Goal: Obtain resource: Download file/media

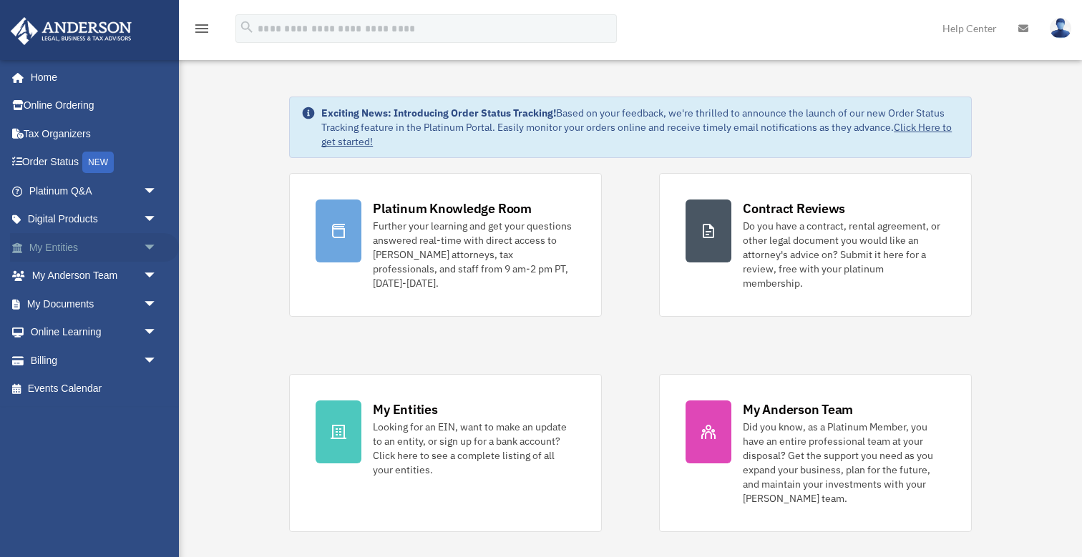
click at [149, 241] on span "arrow_drop_down" at bounding box center [157, 247] width 29 height 29
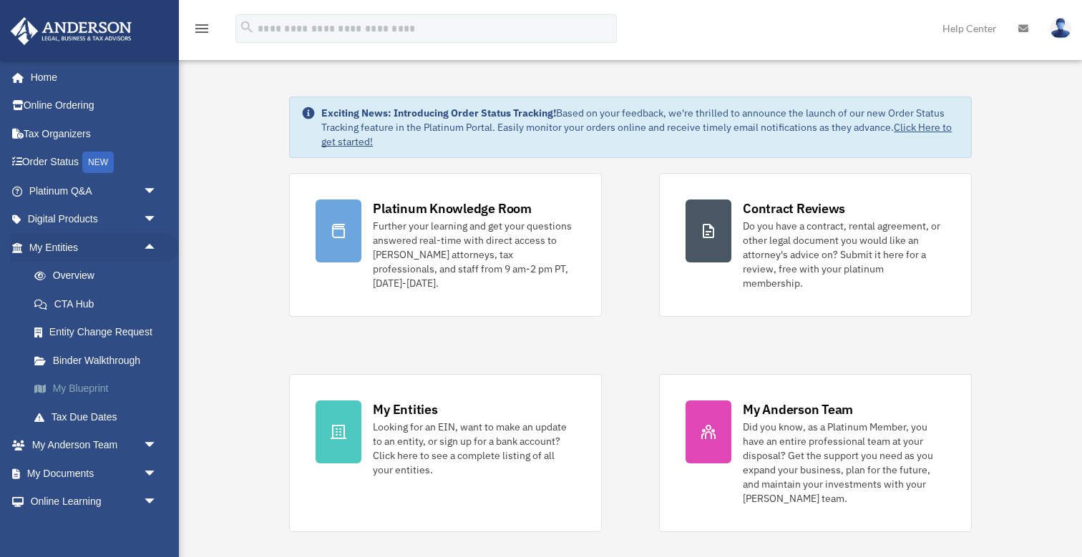
click at [97, 383] on link "My Blueprint" at bounding box center [99, 389] width 159 height 29
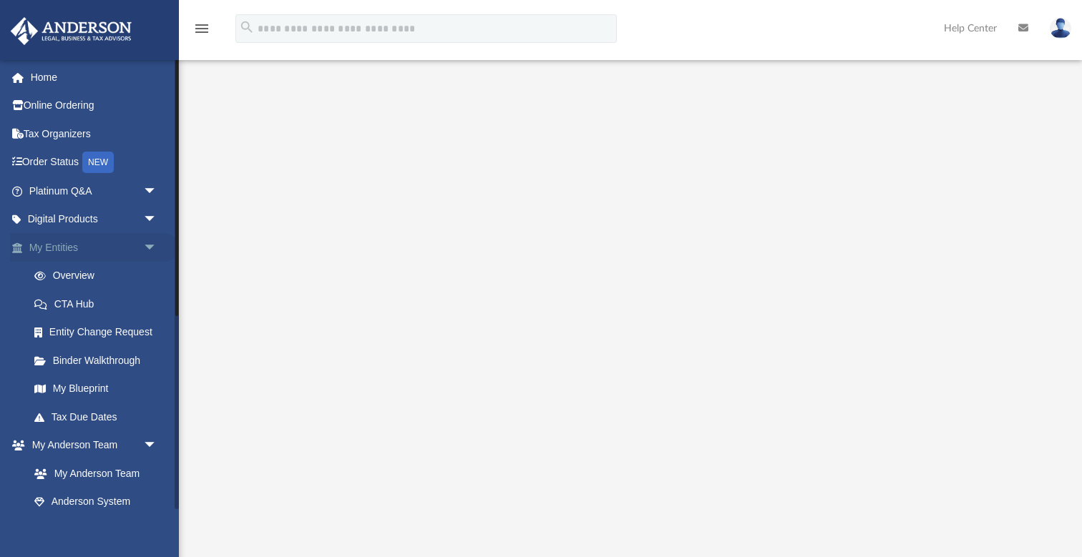
click at [151, 241] on span "arrow_drop_down" at bounding box center [157, 247] width 29 height 29
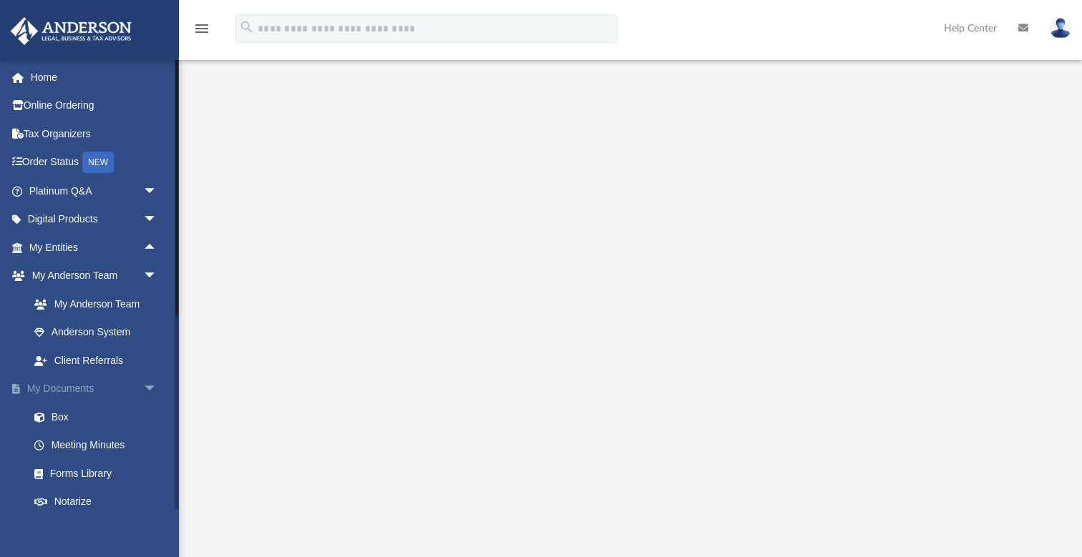
click at [151, 382] on span "arrow_drop_down" at bounding box center [157, 389] width 29 height 29
click at [151, 382] on span "arrow_drop_up" at bounding box center [157, 389] width 29 height 29
click at [62, 409] on link "Box" at bounding box center [99, 417] width 159 height 29
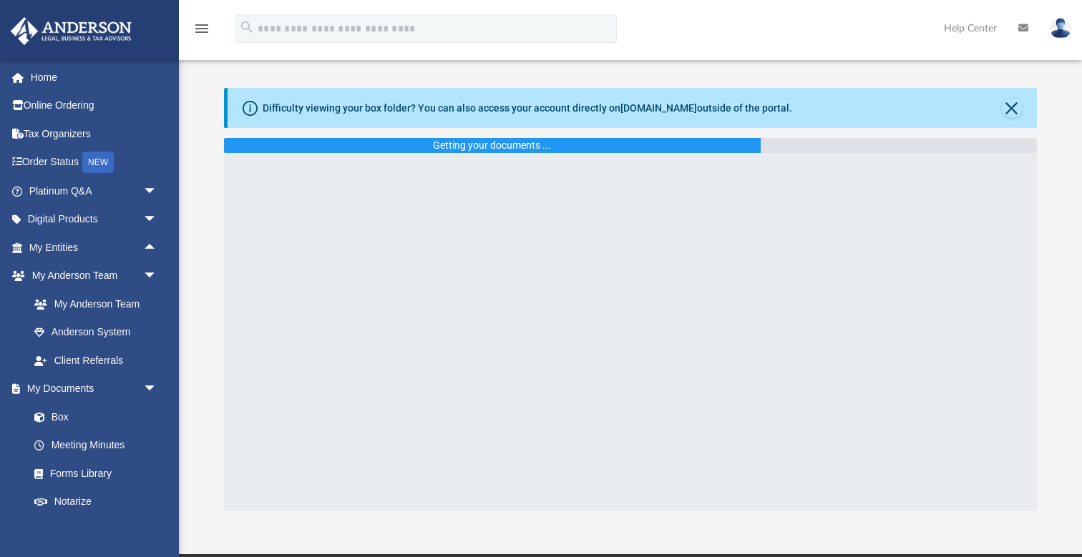
click at [210, 255] on div "Difficulty viewing your box folder? You can also access your account directly o…" at bounding box center [630, 299] width 903 height 423
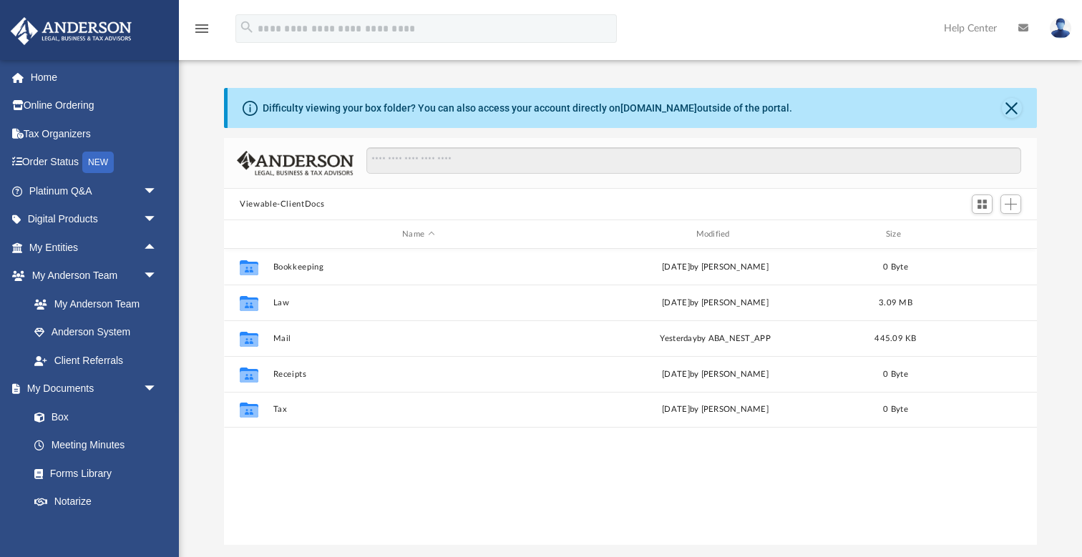
scroll to position [1, 1]
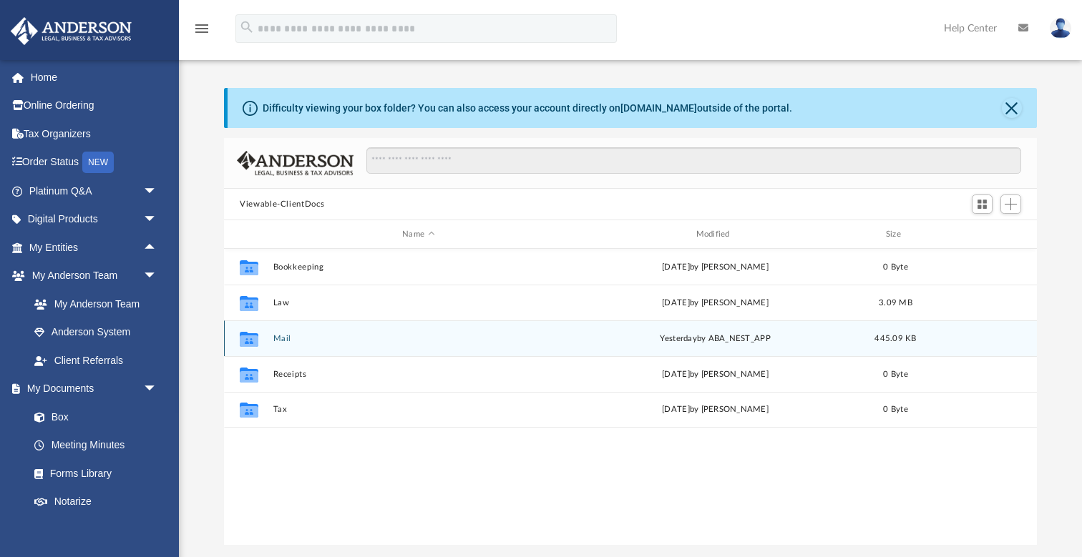
click at [283, 338] on button "Mail" at bounding box center [418, 338] width 290 height 9
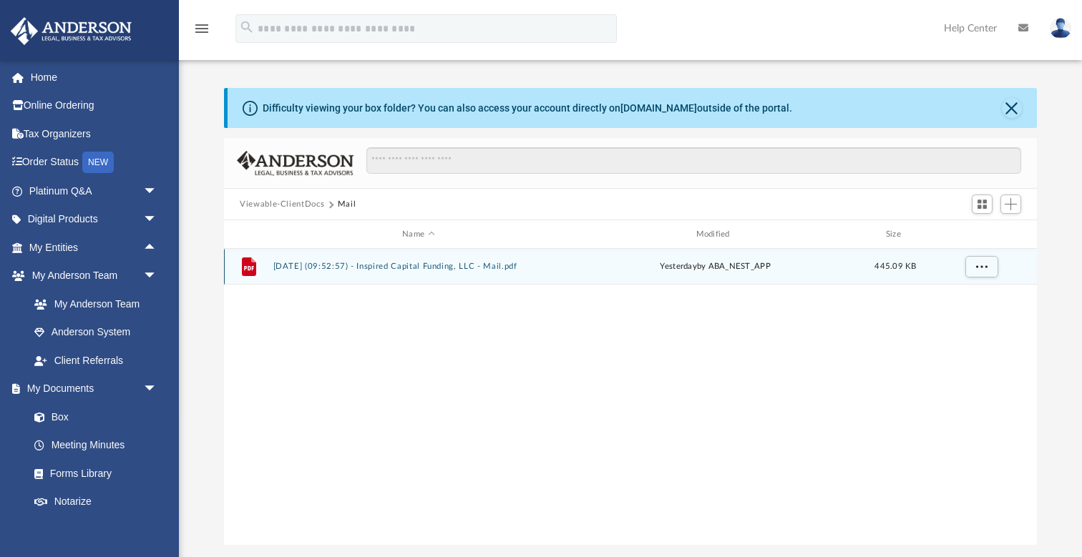
click at [442, 265] on button "2025.09.09 (09:52:57) - Inspired Capital Funding, LLC - Mail.pdf" at bounding box center [418, 266] width 290 height 9
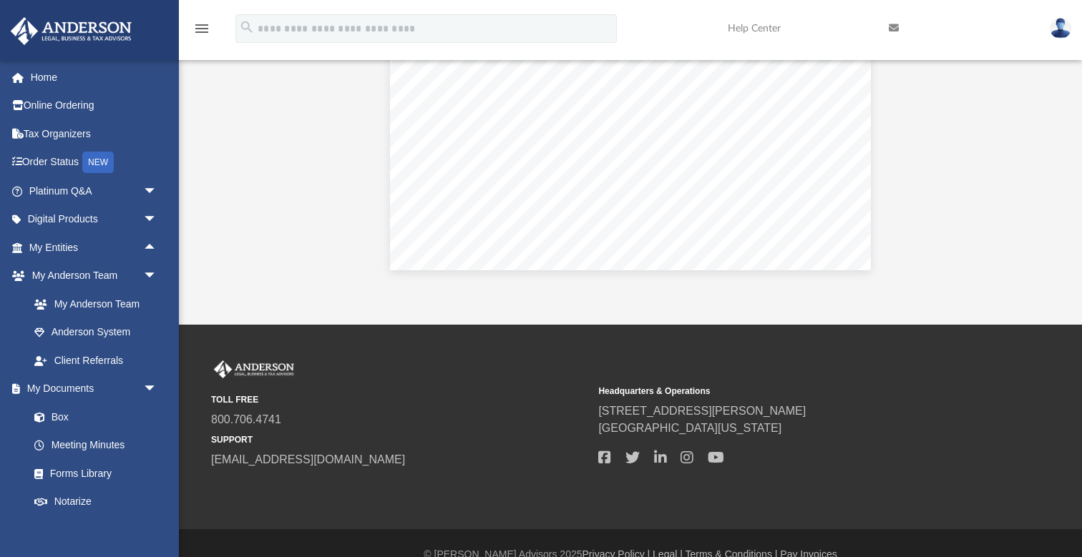
scroll to position [265, 0]
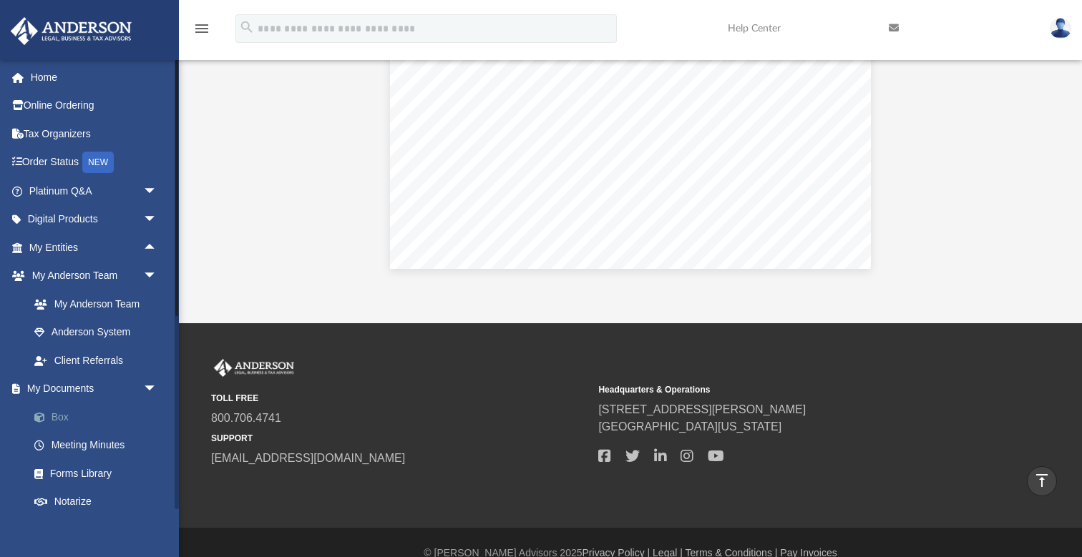
click at [63, 411] on link "Box" at bounding box center [99, 417] width 159 height 29
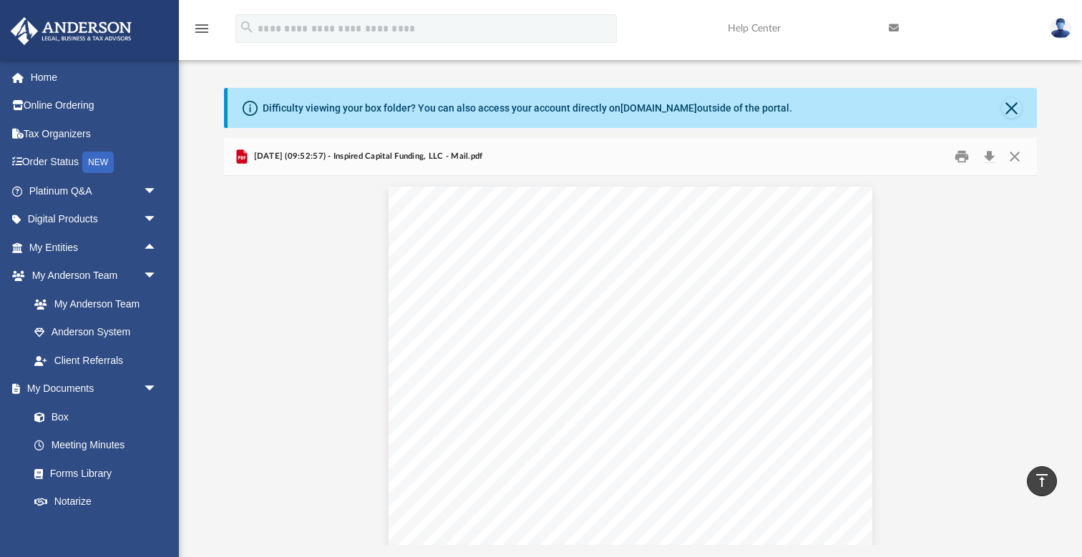
scroll to position [0, 0]
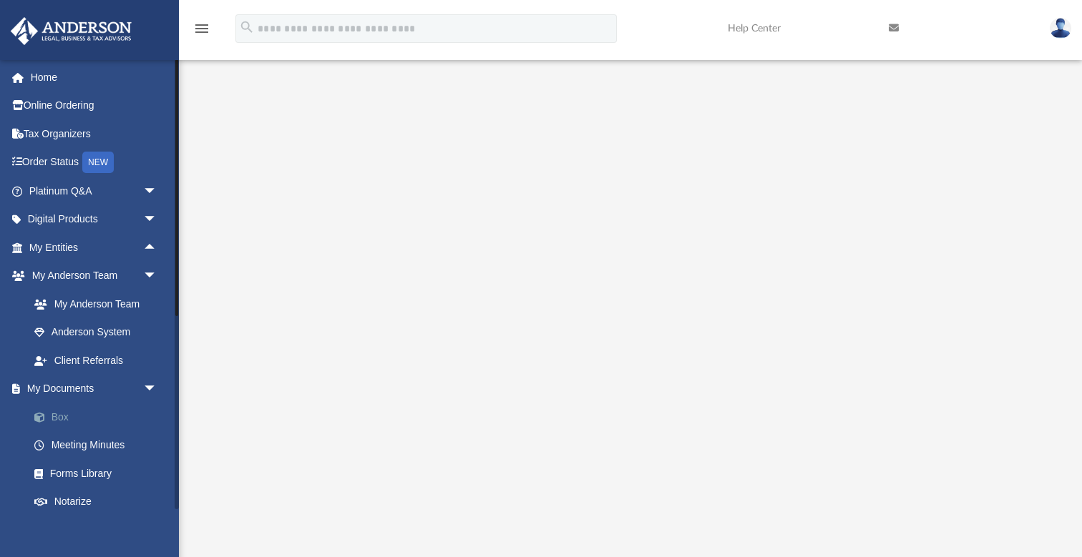
click at [62, 412] on link "Box" at bounding box center [99, 417] width 159 height 29
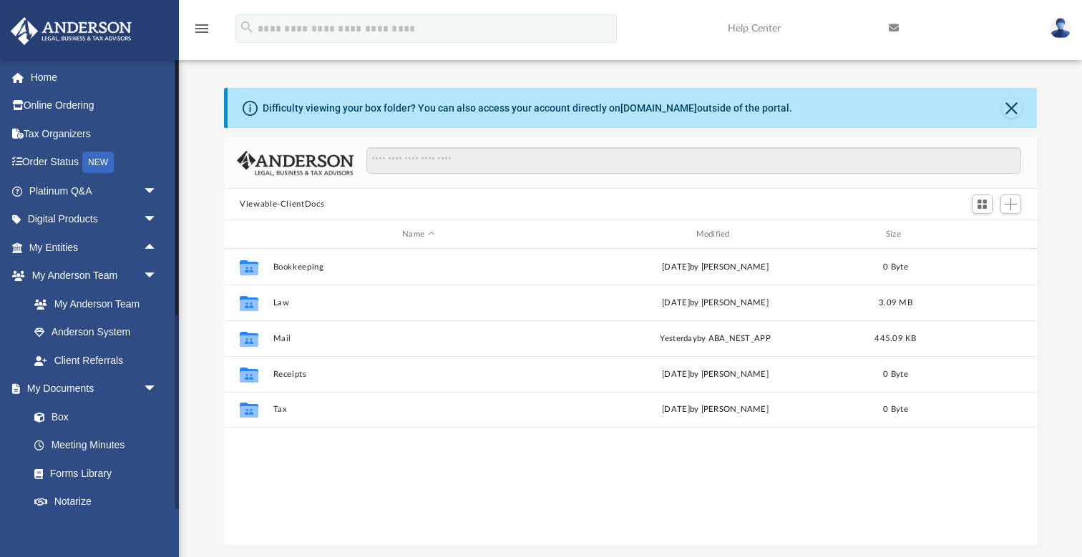
scroll to position [1, 1]
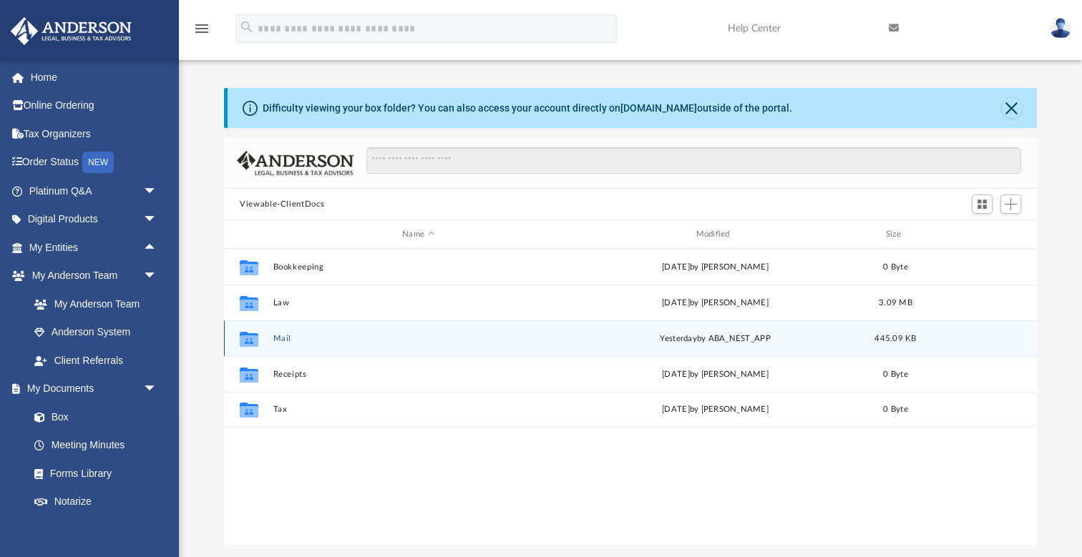
click at [285, 341] on button "Mail" at bounding box center [418, 338] width 290 height 9
